Goal: Task Accomplishment & Management: Use online tool/utility

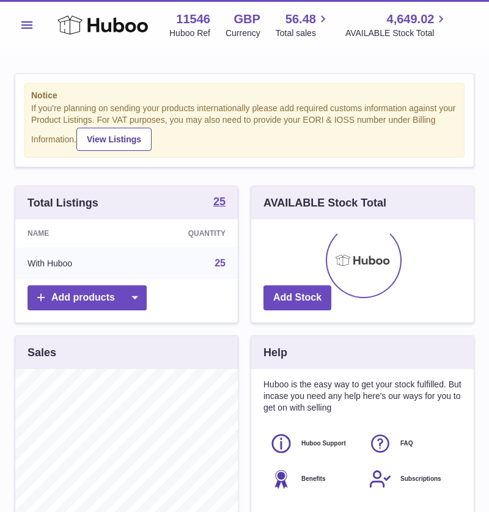
scroll to position [190, 223]
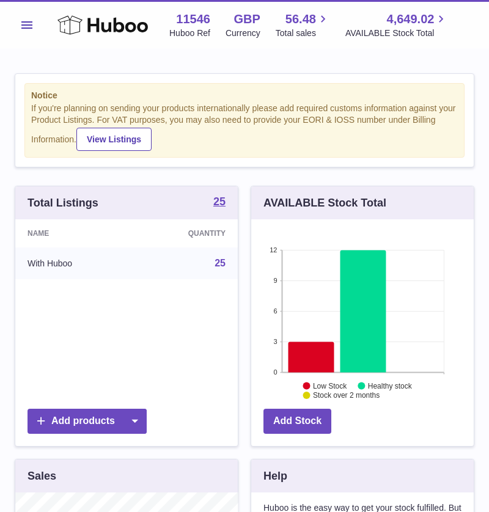
click at [26, 29] on button "Menu" at bounding box center [27, 25] width 24 height 24
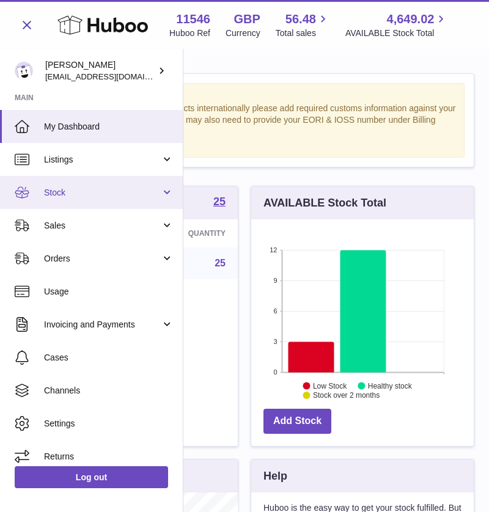
click at [133, 191] on span "Stock" at bounding box center [102, 193] width 117 height 12
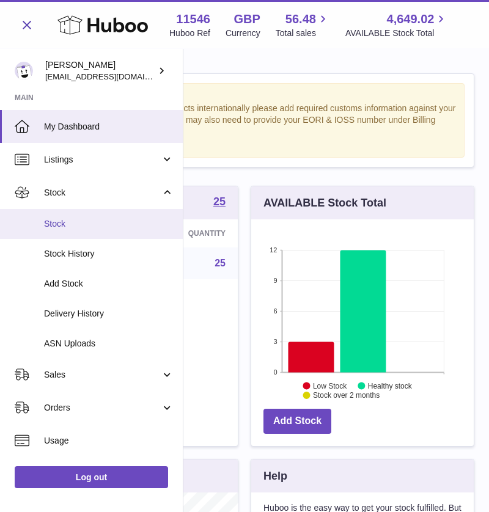
click at [100, 229] on link "Stock" at bounding box center [91, 224] width 183 height 30
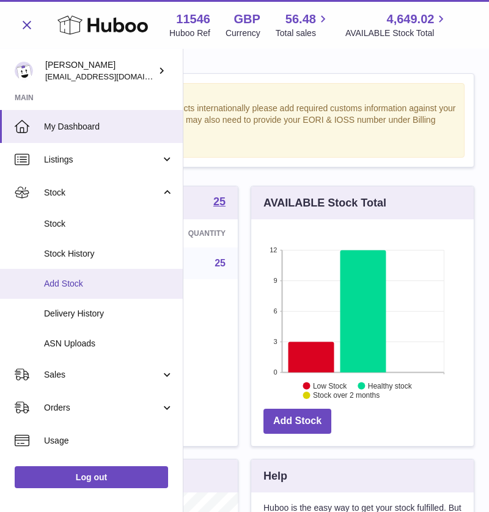
click at [81, 285] on span "Add Stock" at bounding box center [109, 284] width 130 height 12
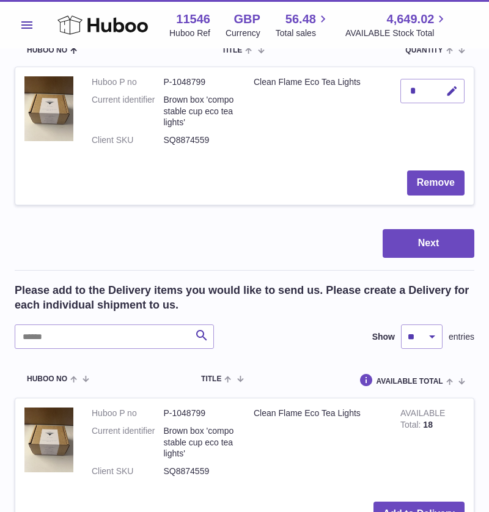
scroll to position [194, 0]
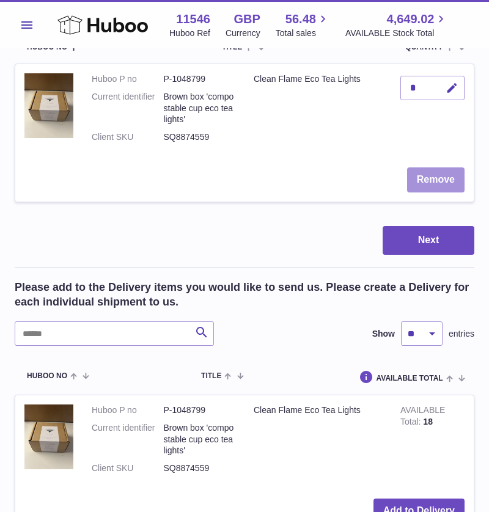
click at [435, 178] on button "Remove" at bounding box center [435, 179] width 57 height 25
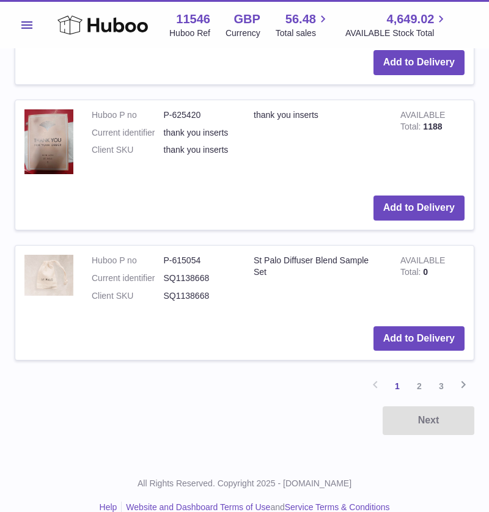
scroll to position [1470, 0]
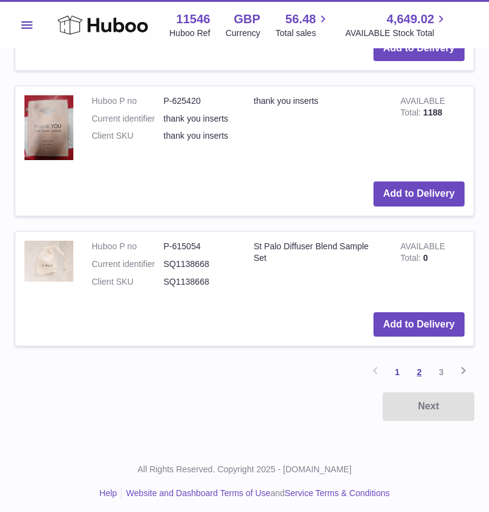
click at [420, 364] on link "2" at bounding box center [419, 372] width 22 height 22
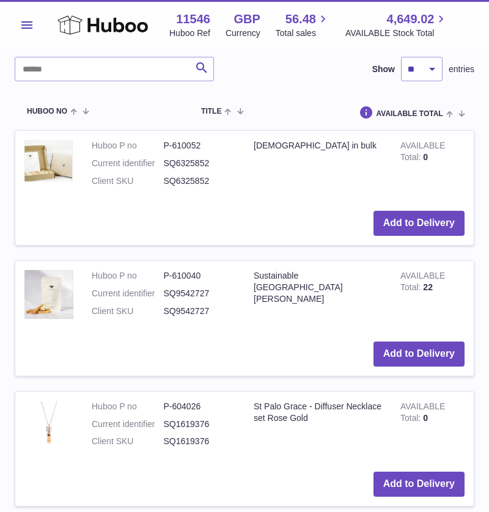
scroll to position [288, 0]
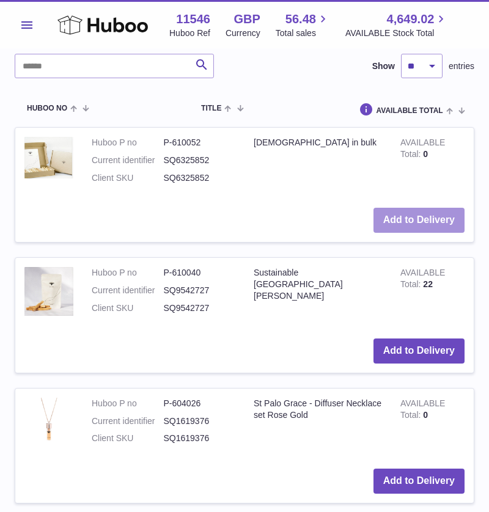
click at [426, 227] on button "Add to Delivery" at bounding box center [418, 220] width 91 height 25
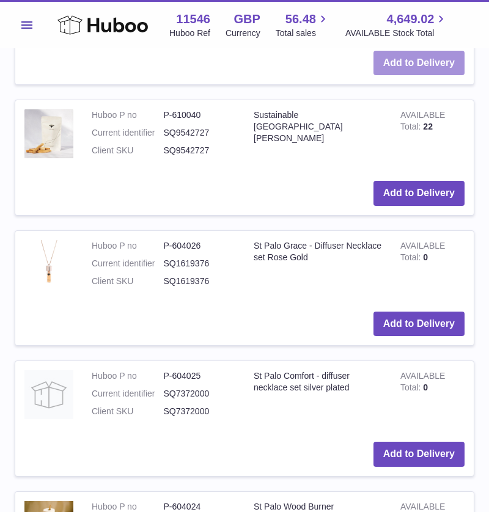
scroll to position [597, 0]
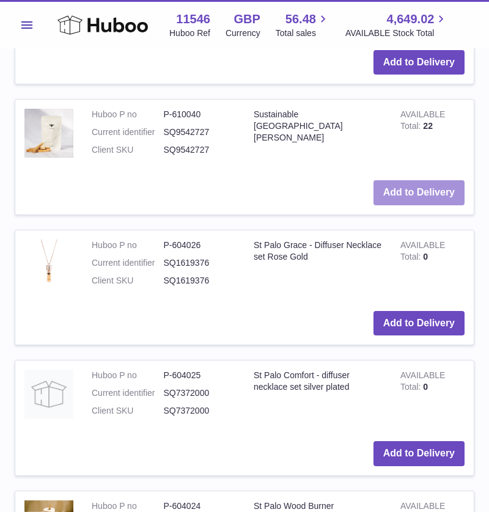
click at [403, 187] on button "Add to Delivery" at bounding box center [418, 192] width 91 height 25
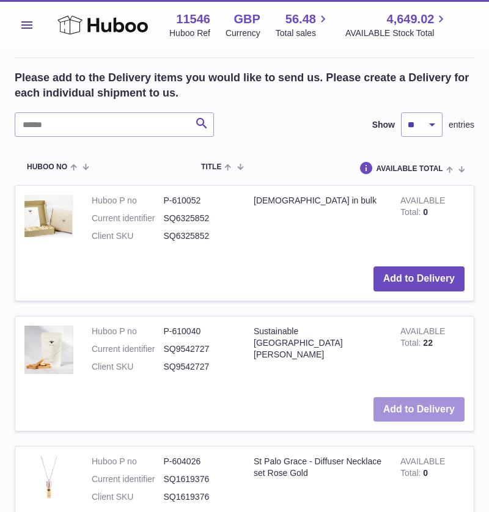
scroll to position [0, 0]
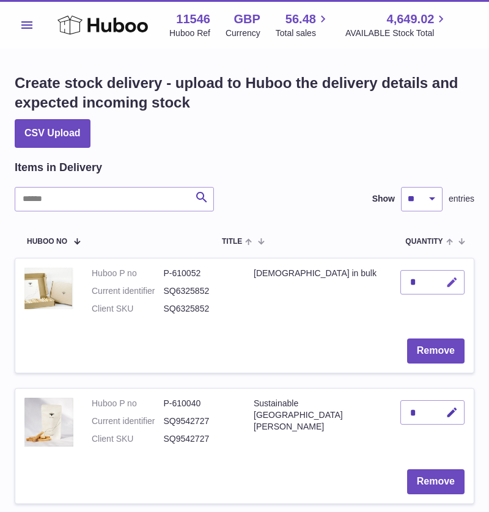
click at [449, 287] on icon "button" at bounding box center [451, 282] width 13 height 13
type input "**"
click at [460, 282] on button "submit" at bounding box center [450, 283] width 23 height 20
click at [450, 416] on icon "button" at bounding box center [451, 412] width 13 height 13
type input "***"
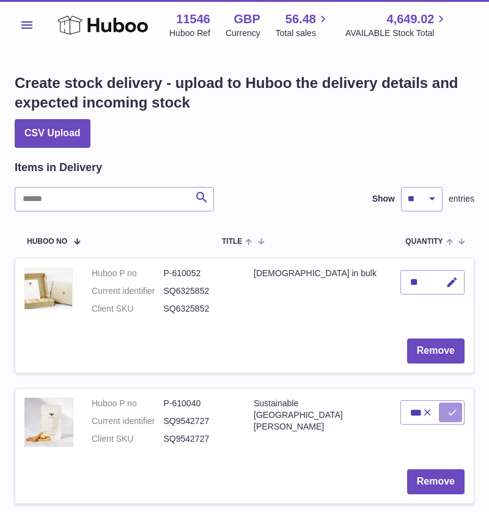
click at [450, 416] on icon "submit" at bounding box center [452, 412] width 11 height 11
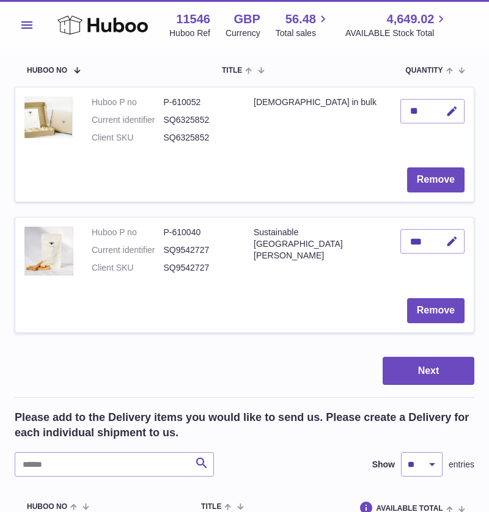
scroll to position [172, 0]
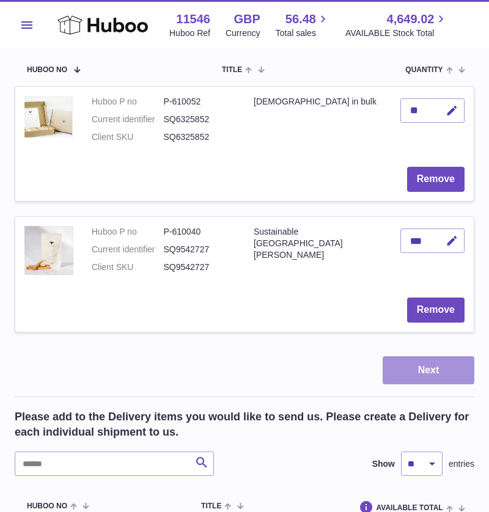
click at [433, 369] on button "Next" at bounding box center [429, 370] width 92 height 29
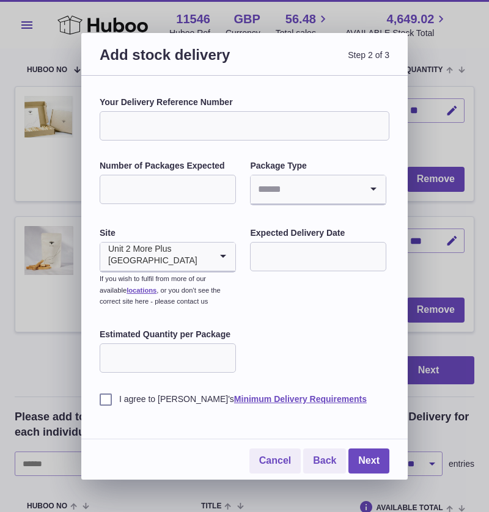
click at [137, 126] on input "Your Delivery Reference Number" at bounding box center [245, 125] width 290 height 29
click at [136, 180] on input "Number of Packages Expected" at bounding box center [168, 189] width 136 height 29
type input "*"
click at [302, 194] on input "Search for option" at bounding box center [306, 189] width 111 height 28
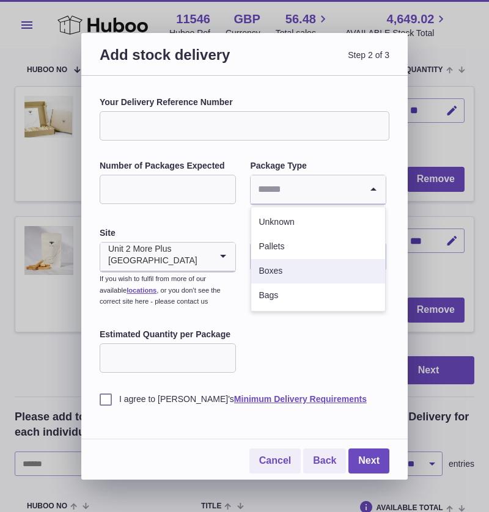
click at [286, 269] on li "Boxes" at bounding box center [318, 271] width 134 height 24
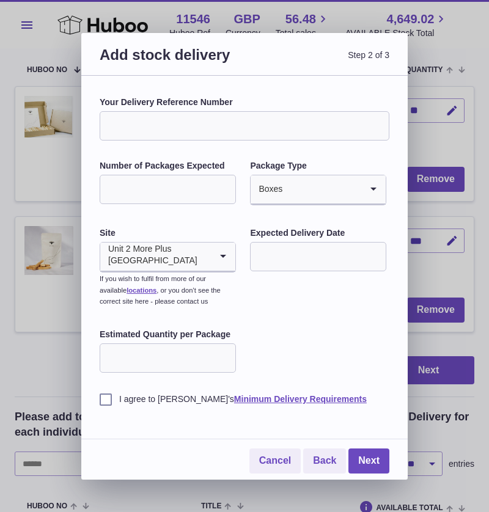
click at [296, 254] on input "text" at bounding box center [318, 256] width 136 height 29
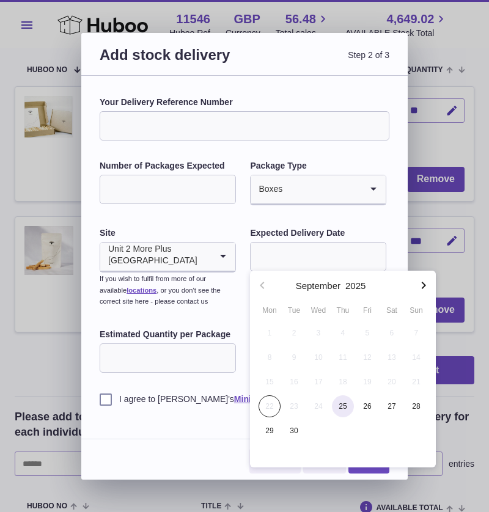
click at [338, 405] on span "25" at bounding box center [343, 406] width 22 height 22
type input "**********"
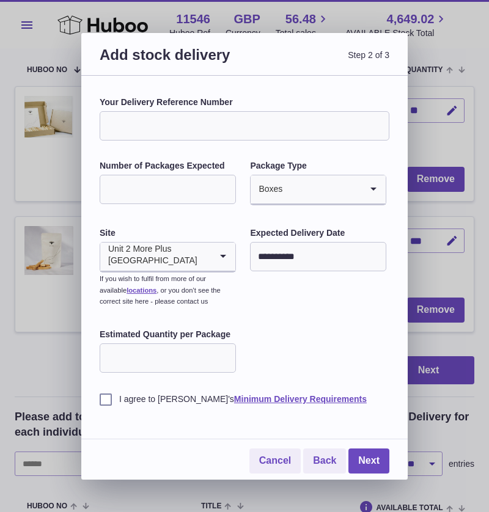
click at [133, 357] on input "Estimated Quantity per Package" at bounding box center [168, 357] width 136 height 29
type input "**"
click at [101, 401] on label "I agree to [PERSON_NAME]'s Minimum Delivery Requirements" at bounding box center [245, 400] width 290 height 12
click at [375, 466] on link "Next" at bounding box center [368, 461] width 41 height 25
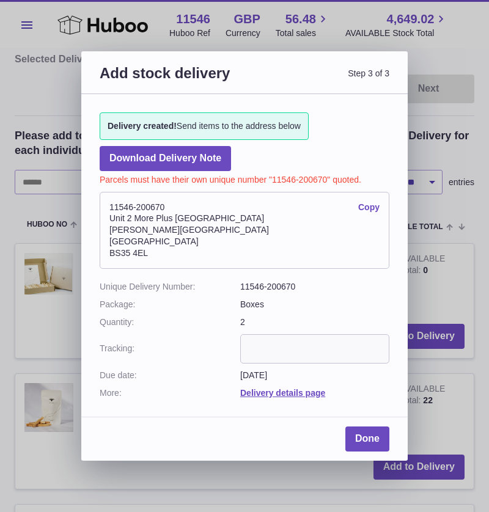
click at [372, 206] on link "Copy" at bounding box center [368, 208] width 21 height 12
drag, startPoint x: 169, startPoint y: 203, endPoint x: 108, endPoint y: 211, distance: 61.7
click at [108, 211] on address "11546-200670 Copy [STREET_ADDRESS][PERSON_NAME]" at bounding box center [245, 230] width 290 height 77
copy address "11546-200670"
